Goal: Task Accomplishment & Management: Use online tool/utility

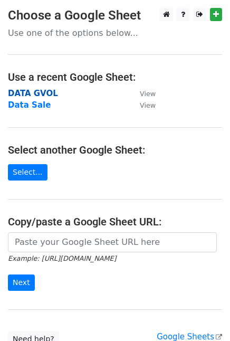
click at [40, 91] on strong "DATA GVOL" at bounding box center [33, 94] width 50 height 10
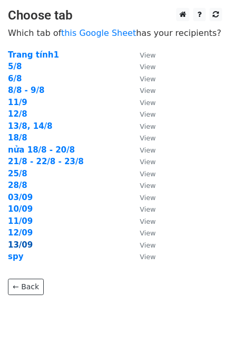
click at [22, 246] on strong "13/09" at bounding box center [20, 245] width 25 height 10
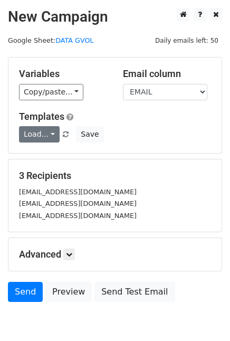
click at [40, 137] on link "Load..." at bounding box center [39, 134] width 41 height 16
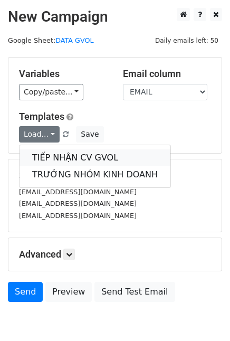
click at [55, 152] on link "TIẾP NHẬN CV GVOL" at bounding box center [95, 157] width 151 height 17
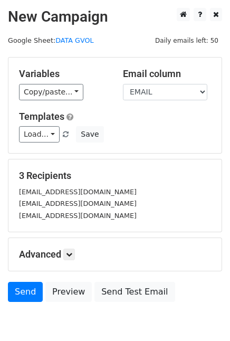
scroll to position [49, 0]
